Goal: Task Accomplishment & Management: Complete application form

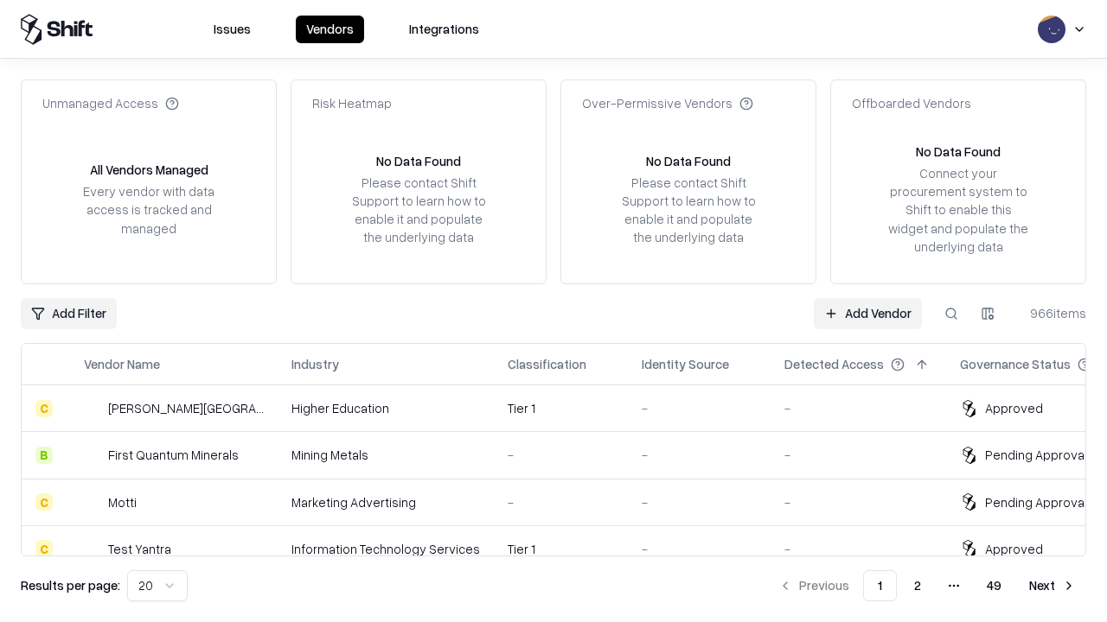
click at [867, 313] on link "Add Vendor" at bounding box center [867, 313] width 108 height 31
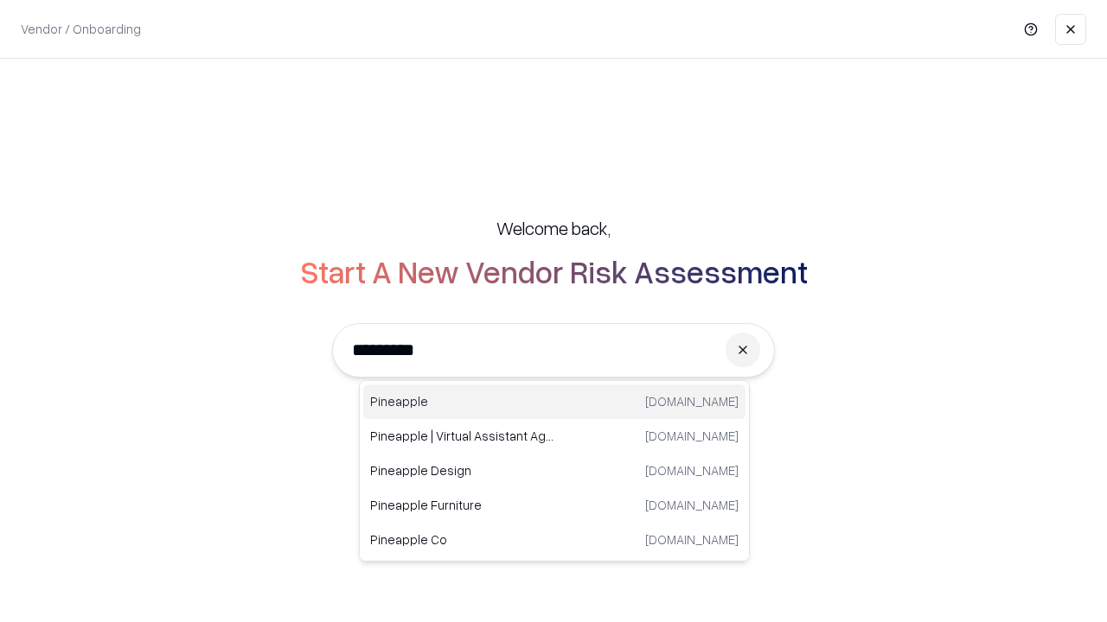
click at [554, 402] on div "Pineapple [DOMAIN_NAME]" at bounding box center [554, 402] width 382 height 35
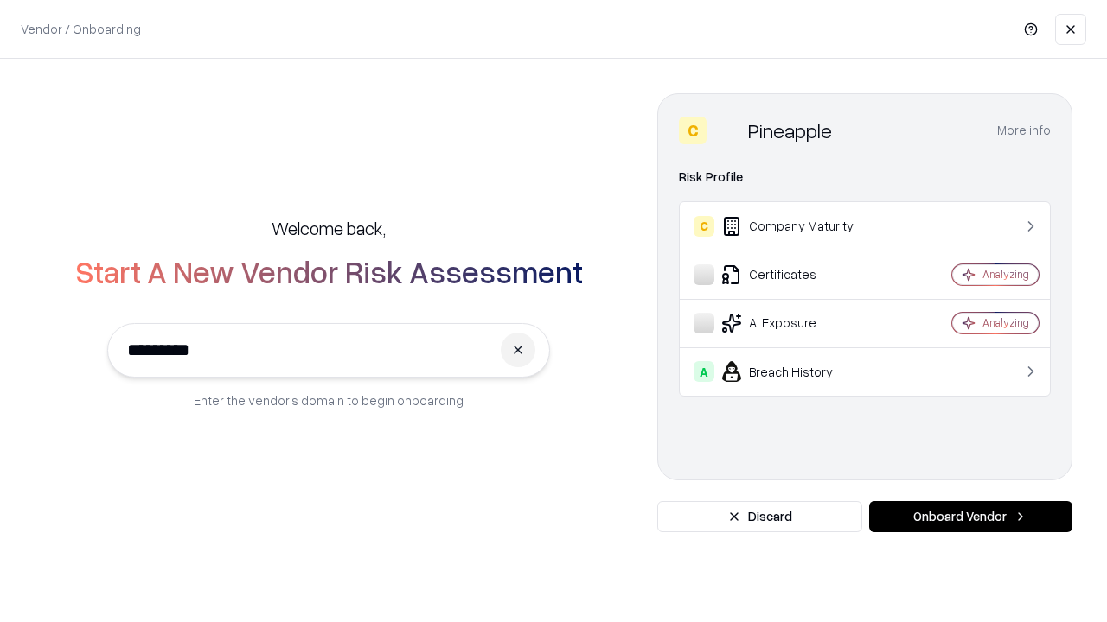
type input "*********"
click at [970, 517] on button "Onboard Vendor" at bounding box center [970, 516] width 203 height 31
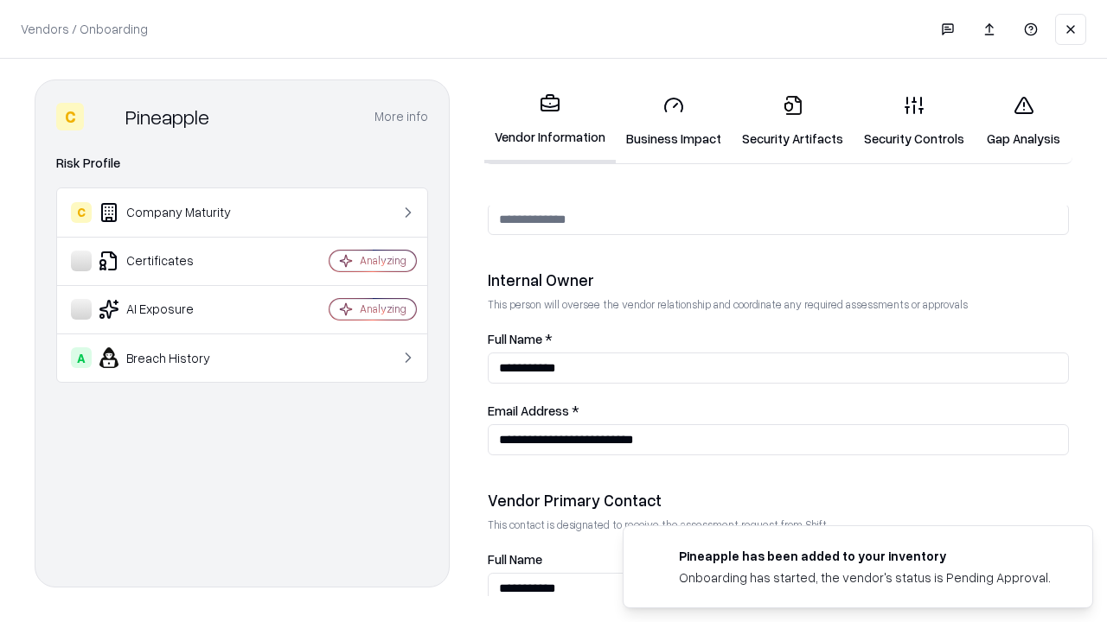
scroll to position [896, 0]
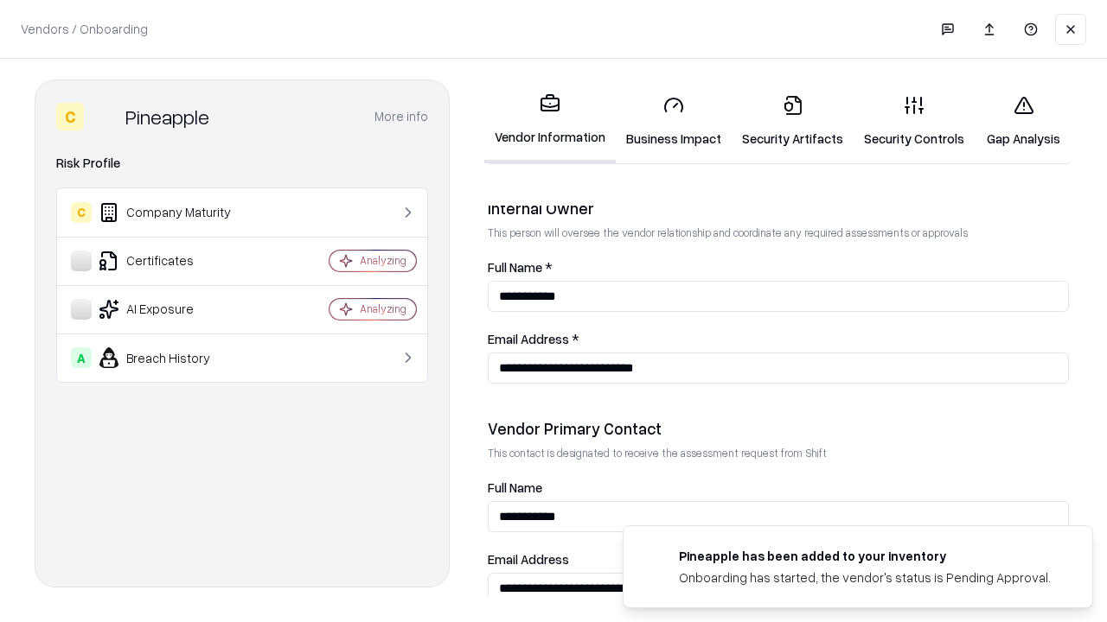
click at [673, 121] on link "Business Impact" at bounding box center [674, 121] width 116 height 80
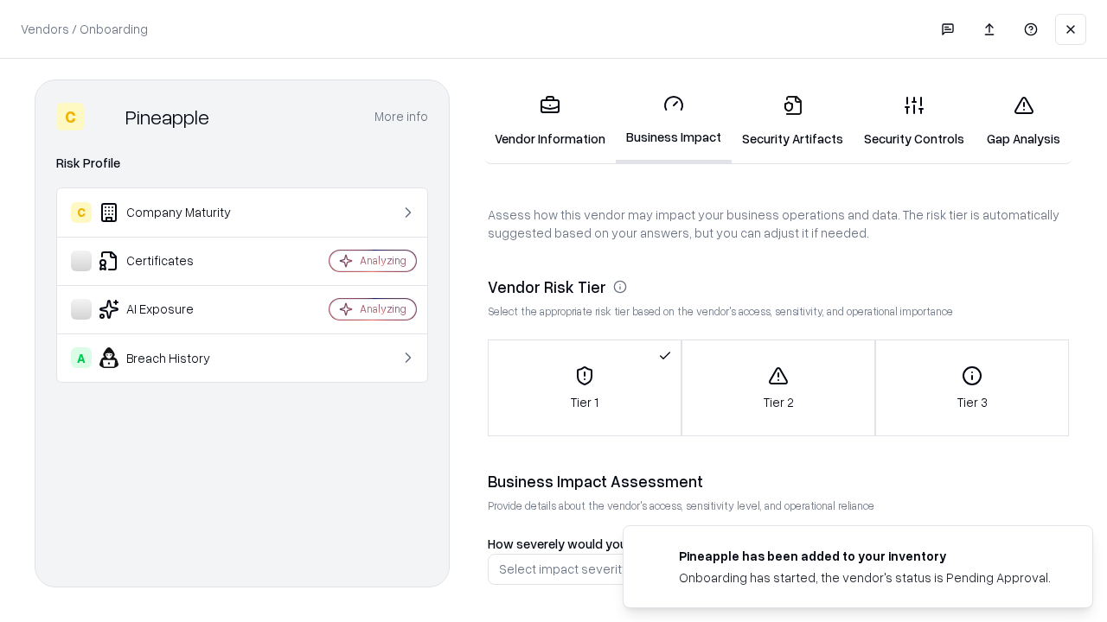
click at [1023, 121] on link "Gap Analysis" at bounding box center [1023, 121] width 98 height 80
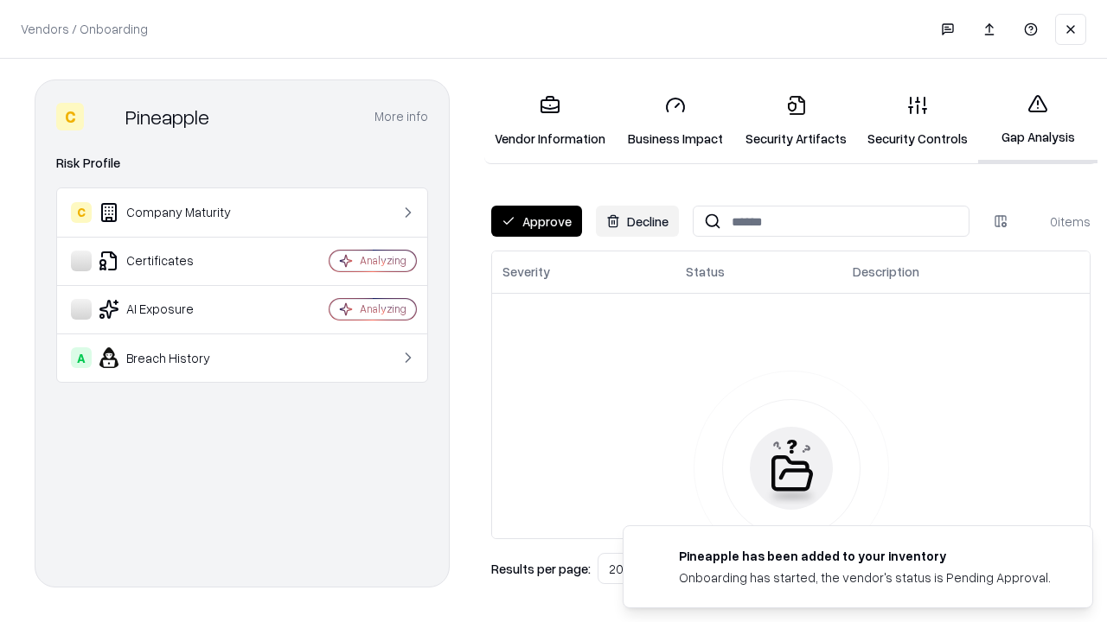
click at [536, 221] on button "Approve" at bounding box center [536, 221] width 91 height 31
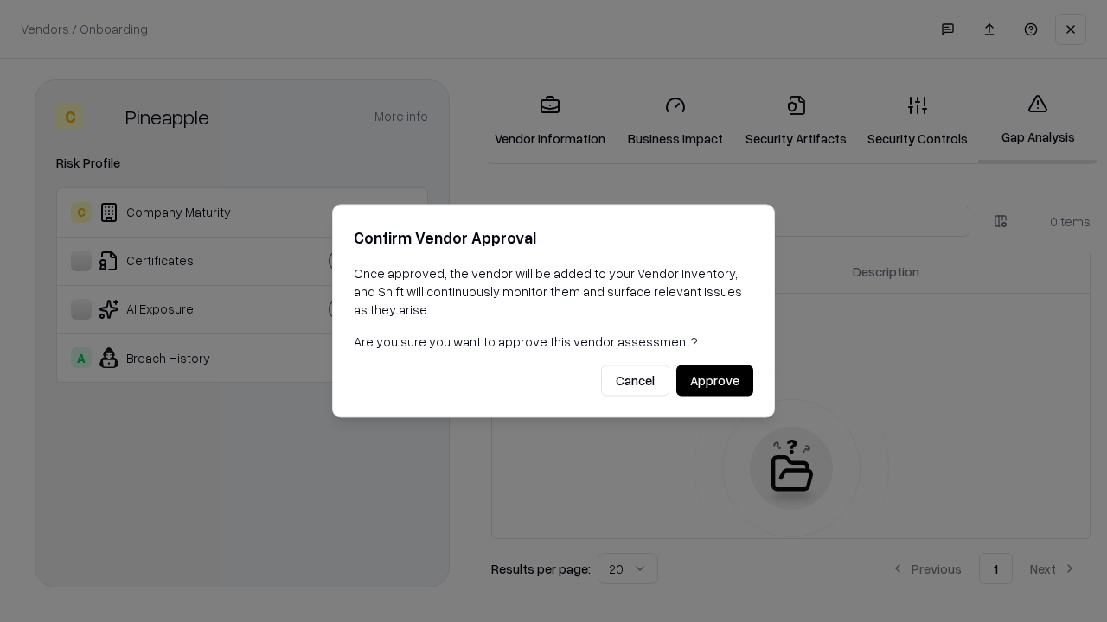
click at [714, 380] on button "Approve" at bounding box center [714, 381] width 77 height 31
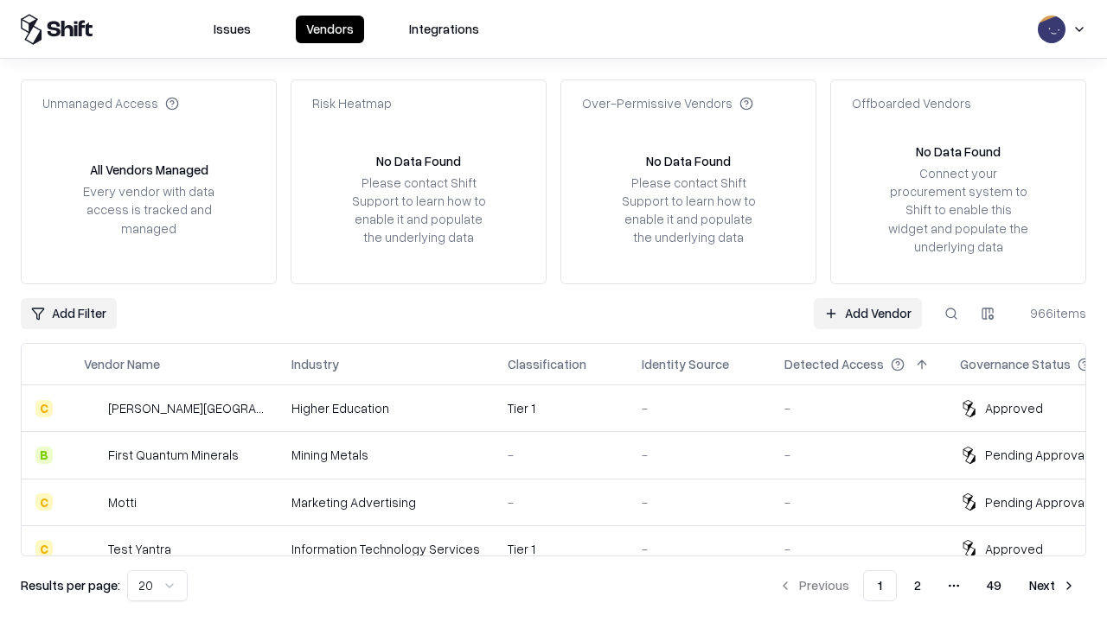
type input "*********"
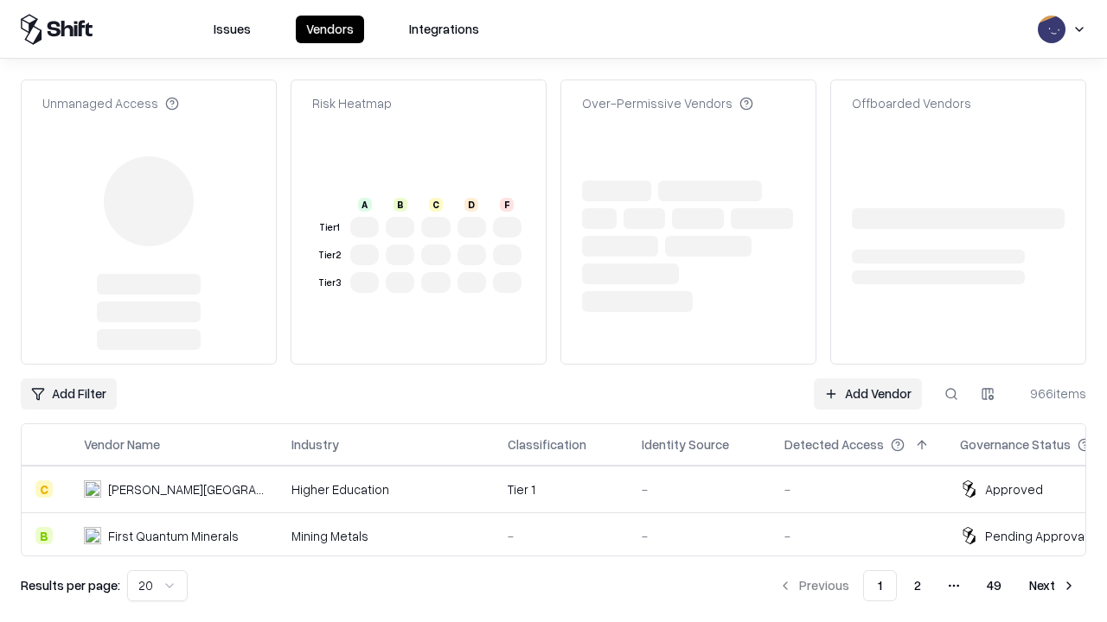
click at [867, 394] on link "Add Vendor" at bounding box center [867, 394] width 108 height 31
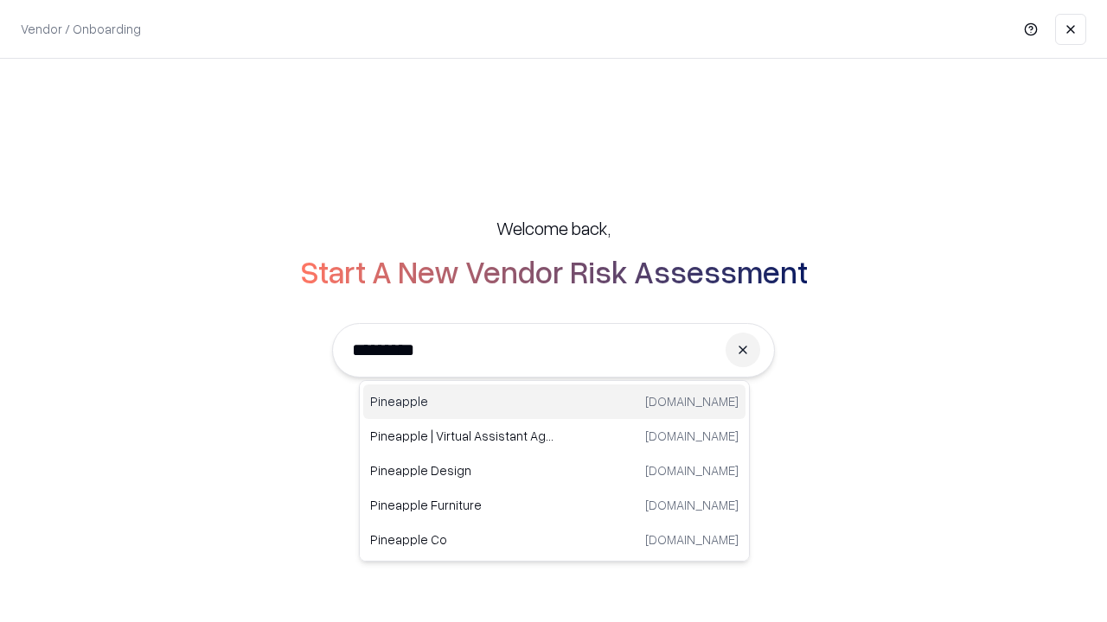
click at [554, 402] on div "Pineapple [DOMAIN_NAME]" at bounding box center [554, 402] width 382 height 35
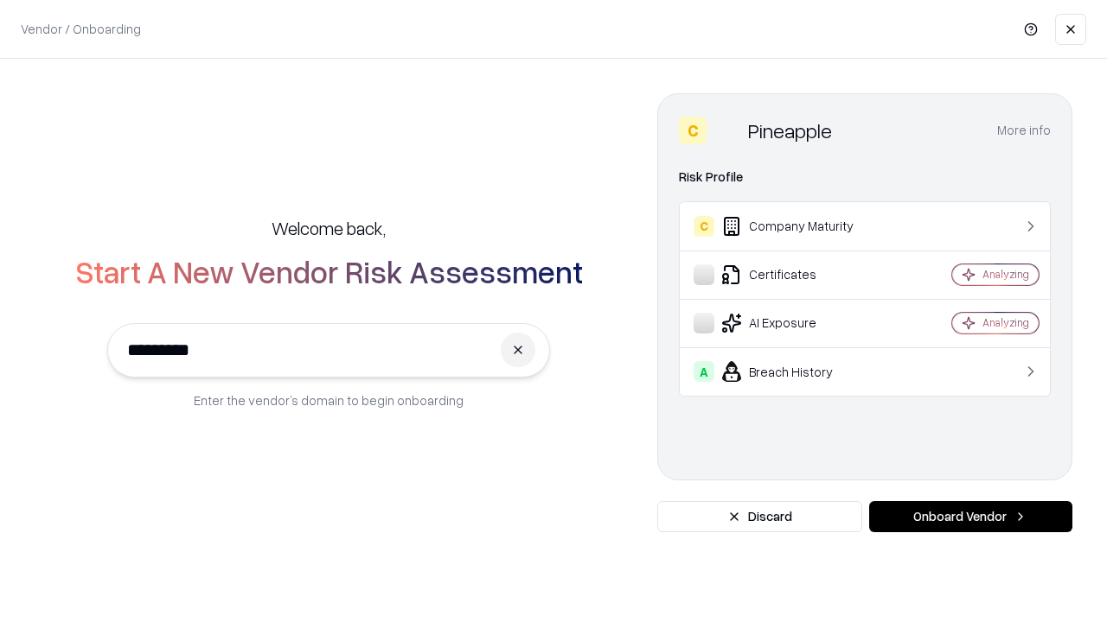
type input "*********"
click at [970, 517] on button "Onboard Vendor" at bounding box center [970, 516] width 203 height 31
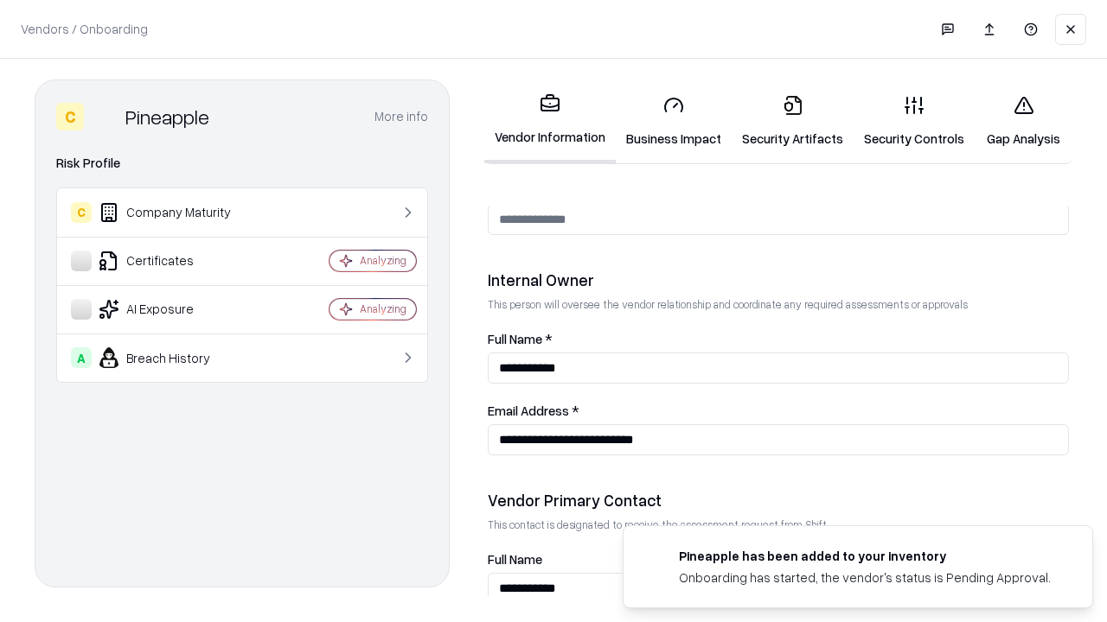
scroll to position [896, 0]
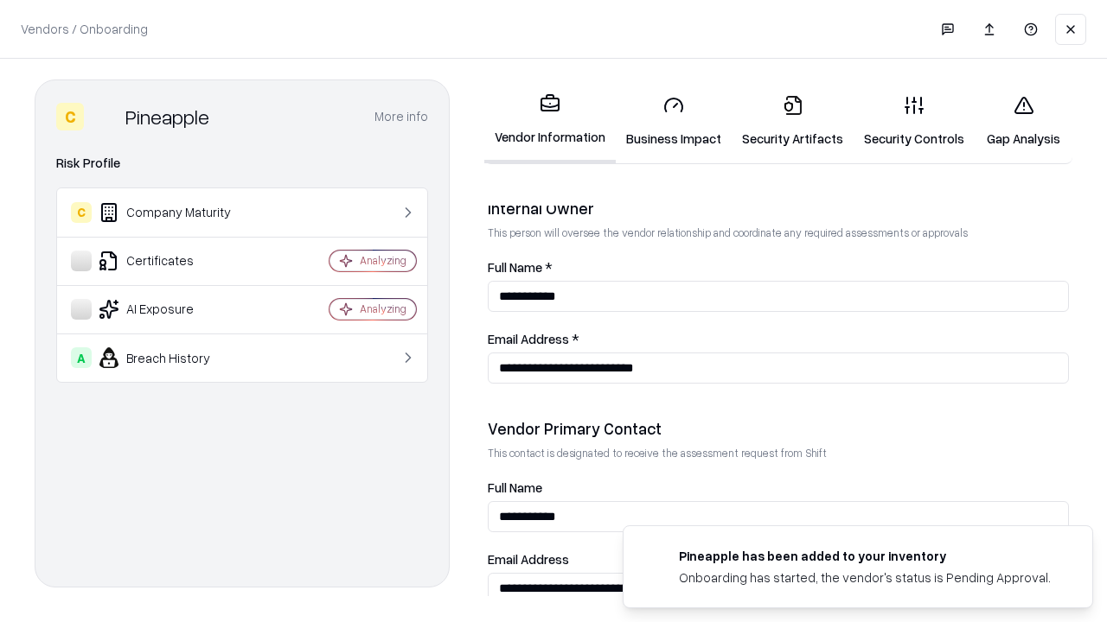
click at [1023, 121] on link "Gap Analysis" at bounding box center [1023, 121] width 98 height 80
